Goal: Information Seeking & Learning: Learn about a topic

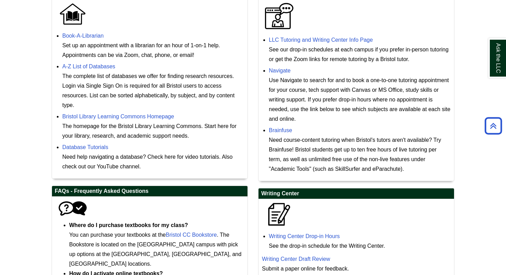
scroll to position [215, 0]
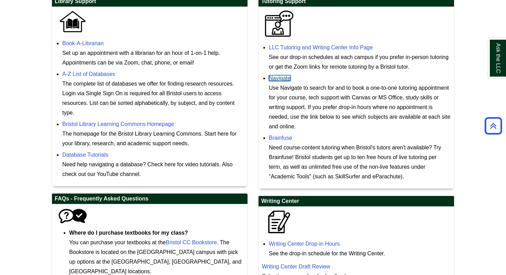
click at [281, 75] on link "Navigate" at bounding box center [280, 78] width 22 height 6
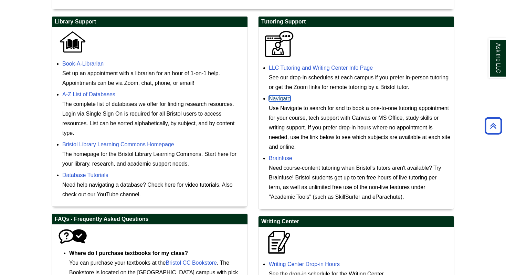
scroll to position [0, 0]
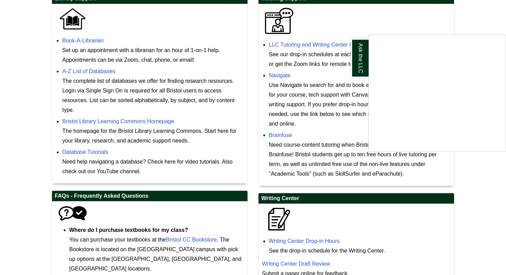
scroll to position [219, 0]
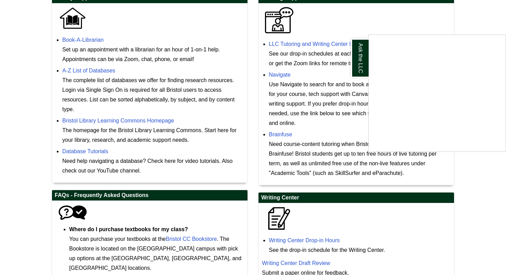
click at [138, 119] on div "Ask the LLC" at bounding box center [253, 137] width 506 height 275
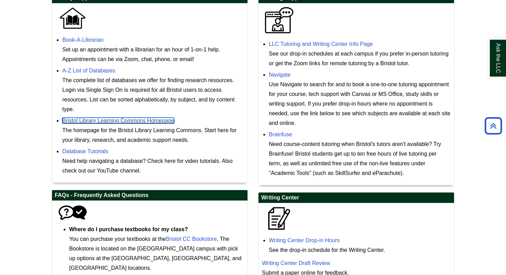
click at [138, 121] on link "Bristol Library Learning Commons Homepage" at bounding box center [118, 120] width 112 height 6
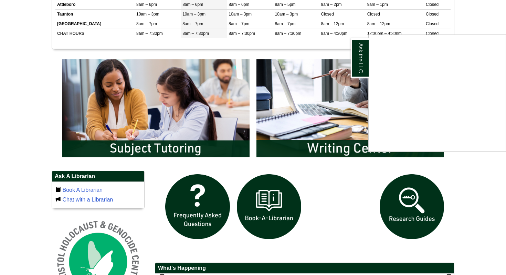
scroll to position [320, 0]
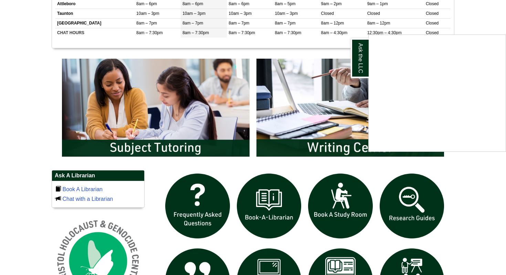
click at [430, 205] on div "Ask the LLC" at bounding box center [253, 137] width 506 height 275
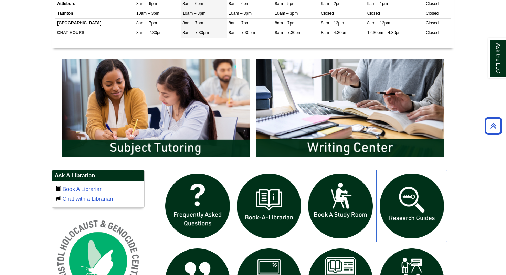
click at [430, 205] on img "slideshow" at bounding box center [413, 206] width 72 height 72
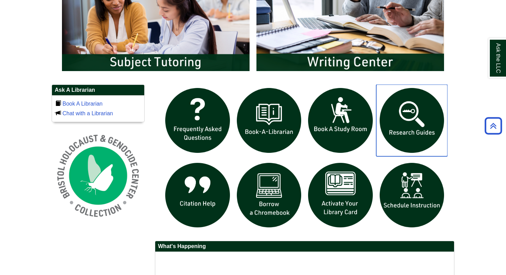
scroll to position [418, 0]
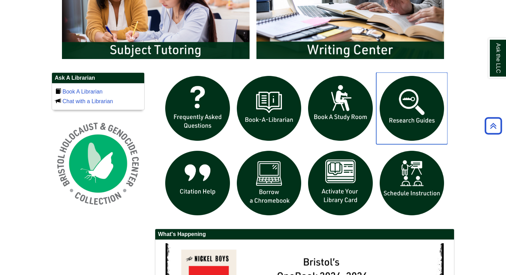
click at [416, 120] on img "slideshow" at bounding box center [413, 108] width 72 height 72
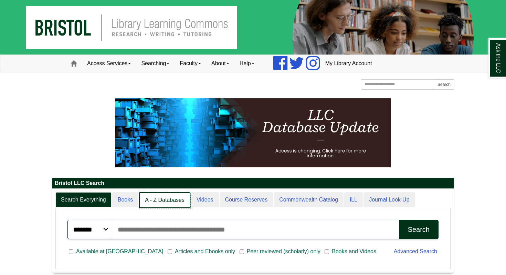
scroll to position [3, 3]
click at [170, 195] on link "A - Z Databases" at bounding box center [164, 200] width 51 height 16
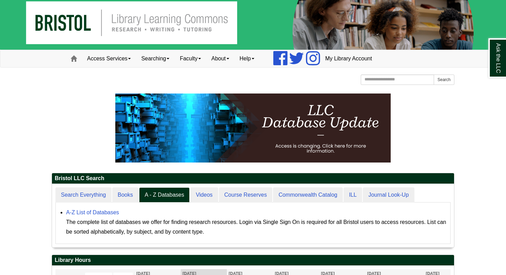
click at [79, 203] on div "******* ***** ****** Search articles, books, journals & more Search Available a…" at bounding box center [253, 222] width 396 height 41
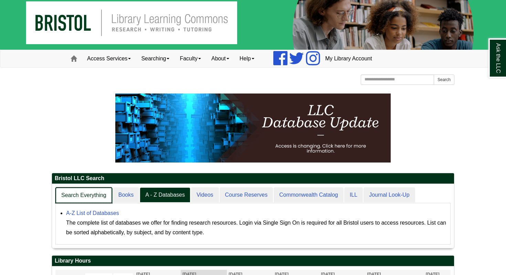
click at [79, 198] on link "Search Everything" at bounding box center [83, 195] width 57 height 16
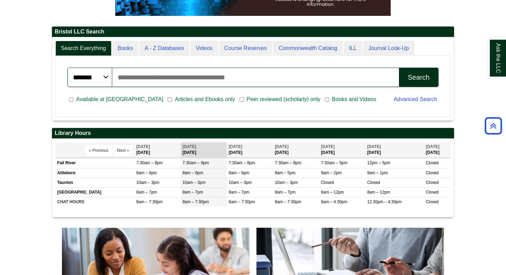
click at [133, 81] on input "Search articles, books, journals & more" at bounding box center [255, 77] width 287 height 19
type input "**********"
click at [399, 68] on button "Search" at bounding box center [419, 77] width 40 height 19
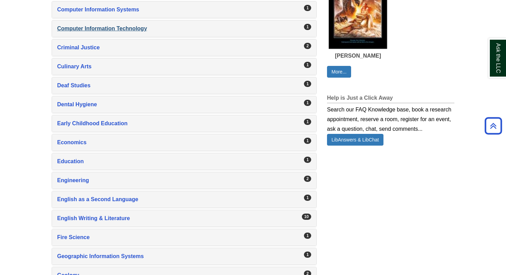
scroll to position [446, 0]
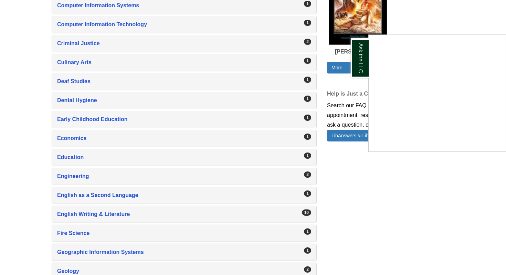
click at [90, 99] on div "Ask the LLC" at bounding box center [253, 137] width 506 height 275
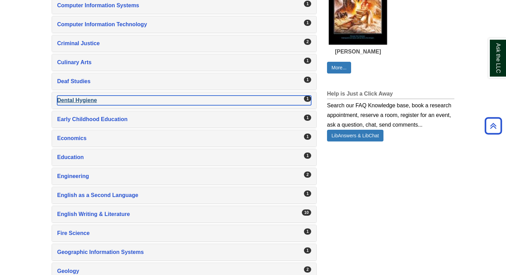
click at [91, 100] on div "Dental Hygiene , 1 guides" at bounding box center [184, 100] width 254 height 10
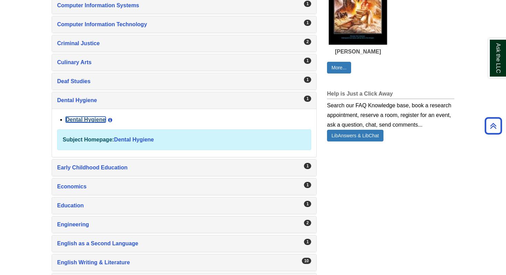
click at [97, 122] on link "Dental Hygiene" at bounding box center [86, 119] width 40 height 6
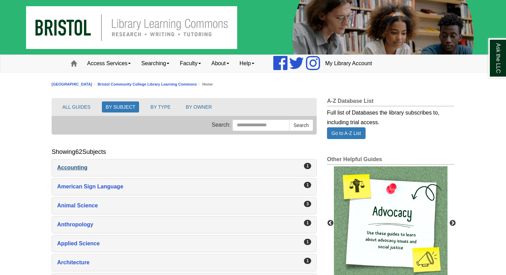
scroll to position [1, 0]
